Goal: Information Seeking & Learning: Learn about a topic

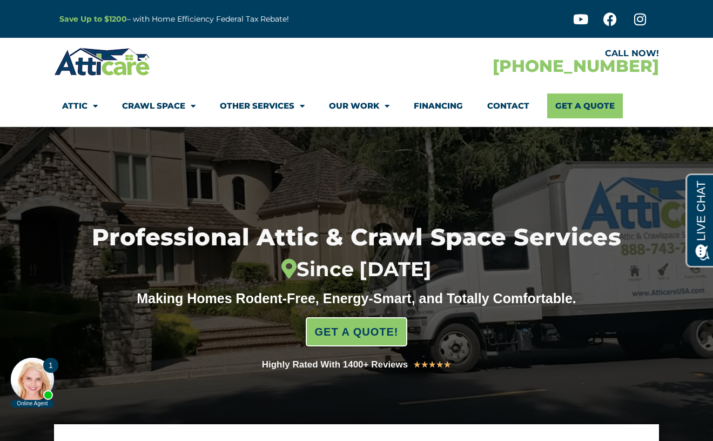
scroll to position [23, 0]
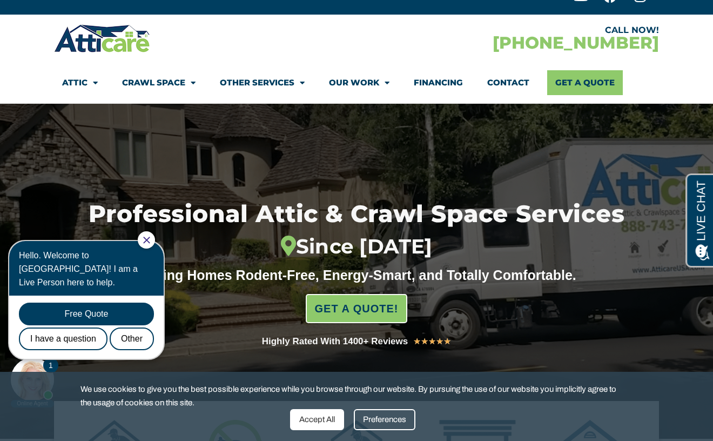
click at [313, 412] on div "Accept All" at bounding box center [317, 419] width 54 height 21
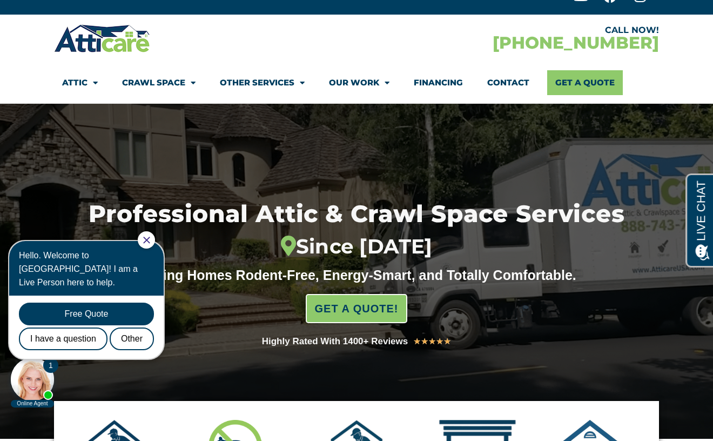
drag, startPoint x: 151, startPoint y: 234, endPoint x: 162, endPoint y: 423, distance: 189.3
click at [151, 234] on div at bounding box center [146, 239] width 17 height 17
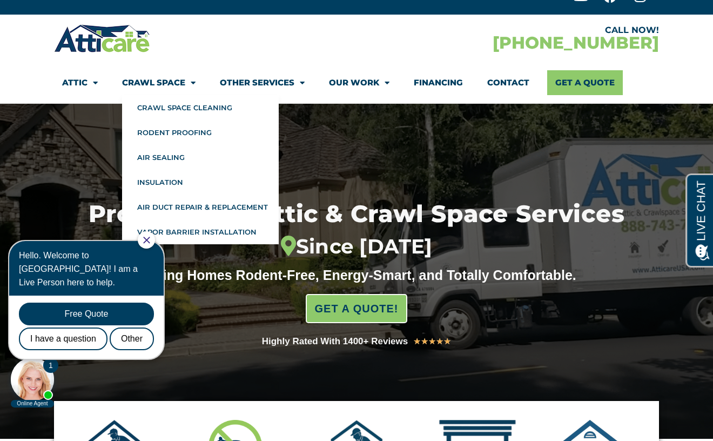
click at [170, 83] on link "Crawl Space" at bounding box center [158, 82] width 73 height 25
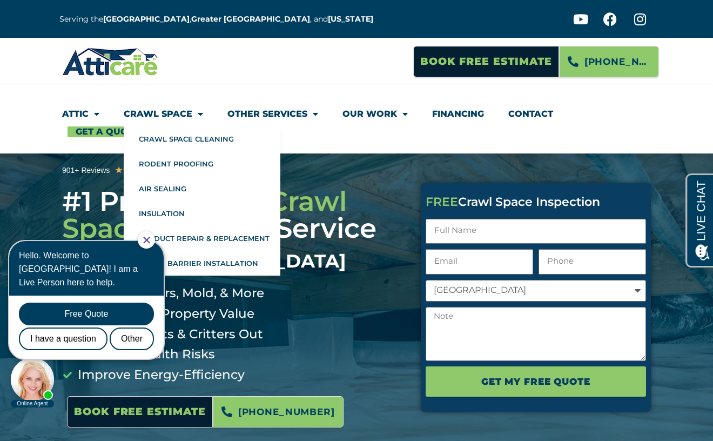
drag, startPoint x: 156, startPoint y: 242, endPoint x: 163, endPoint y: 465, distance: 223.7
click at [150, 242] on icon "Close Chat" at bounding box center [146, 240] width 7 height 7
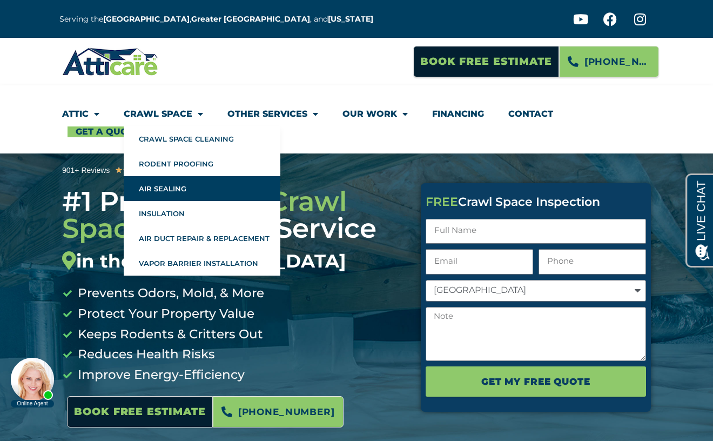
click at [161, 186] on link "Air Sealing" at bounding box center [202, 188] width 157 height 25
